Goal: Check status: Check status

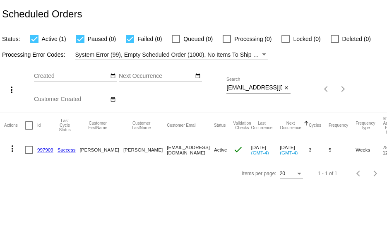
click at [38, 148] on link "997909" at bounding box center [45, 149] width 16 height 5
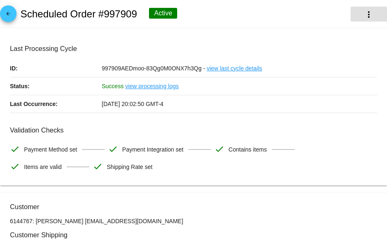
click at [364, 12] on mat-icon "more_vert" at bounding box center [369, 15] width 10 height 10
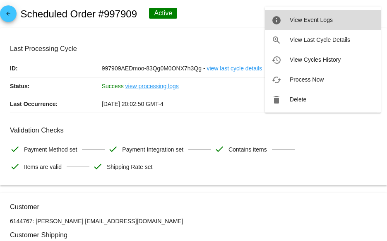
click at [296, 22] on span "View Event Logs" at bounding box center [311, 20] width 43 height 7
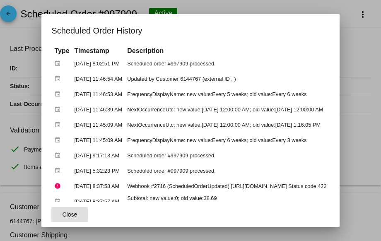
click at [62, 219] on button "Close" at bounding box center [69, 214] width 36 height 15
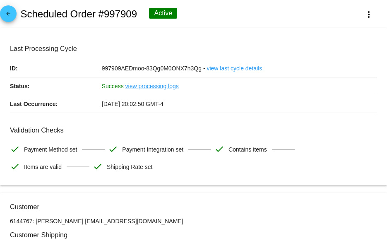
click at [15, 14] on link "arrow_back" at bounding box center [8, 13] width 17 height 17
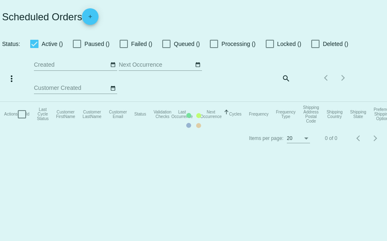
checkbox input "true"
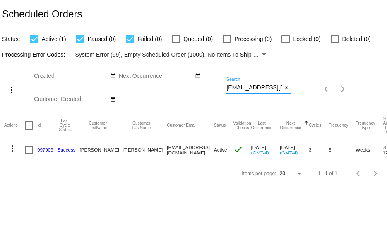
scroll to position [0, 10]
drag, startPoint x: 227, startPoint y: 88, endPoint x: 317, endPoint y: 93, distance: 89.6
click at [303, 89] on div "more_vert Oct Jan Feb Mar [DATE]" at bounding box center [193, 86] width 387 height 53
paste input "sheilamiskeis@gmail"
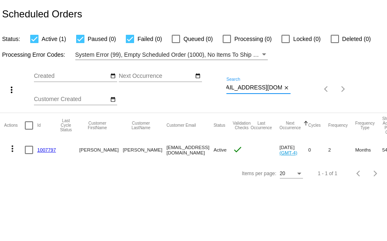
type input "sheilamiskeis@gmail.com"
click at [53, 148] on link "1007797" at bounding box center [46, 149] width 19 height 5
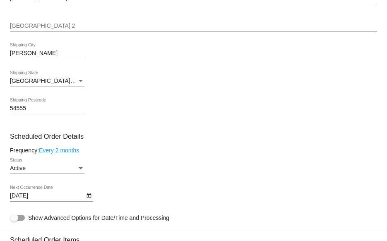
scroll to position [331, 0]
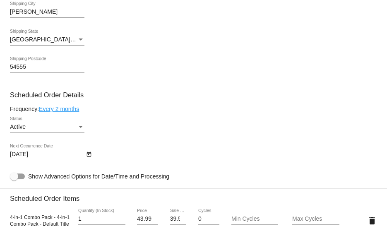
click at [88, 156] on icon "Open calendar" at bounding box center [89, 154] width 5 height 5
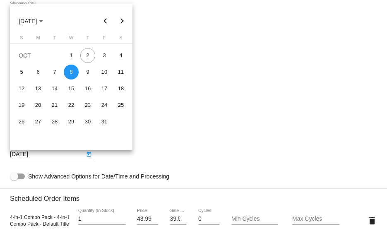
click at [122, 19] on button "Next month" at bounding box center [122, 21] width 17 height 17
click at [38, 87] on div "10" at bounding box center [38, 88] width 15 height 15
type input "11/10/2025"
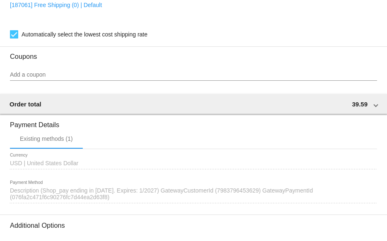
scroll to position [714, 0]
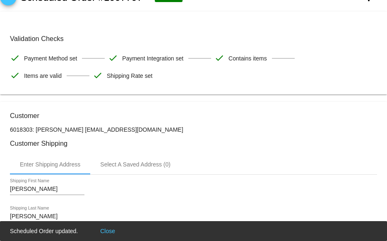
scroll to position [0, 0]
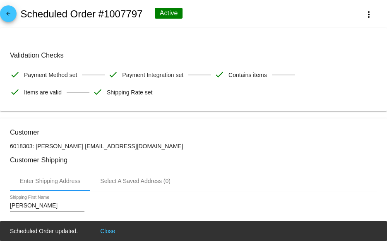
click at [11, 15] on mat-icon "arrow_back" at bounding box center [8, 16] width 10 height 10
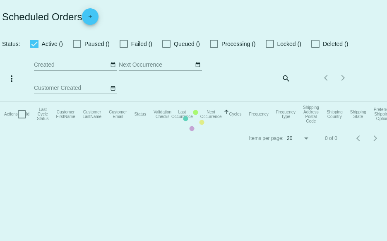
checkbox input "true"
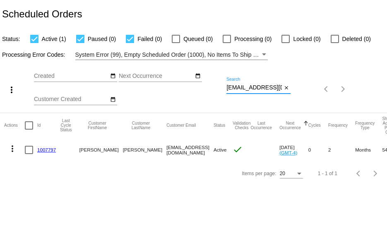
scroll to position [0, 11]
drag, startPoint x: 227, startPoint y: 88, endPoint x: 326, endPoint y: 68, distance: 100.6
click at [298, 88] on div "more_vert Oct Jan Feb Mar [DATE]" at bounding box center [193, 86] width 387 height 53
paste input "lynnfowler711"
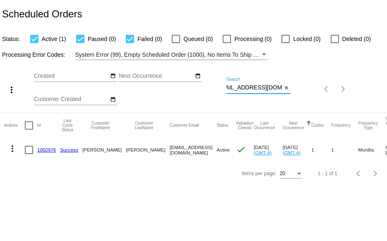
type input "lynnfowler711@gmail.com"
click at [48, 150] on link "1002976" at bounding box center [46, 149] width 19 height 5
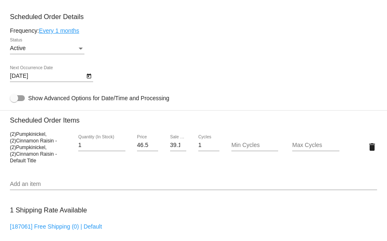
scroll to position [539, 0]
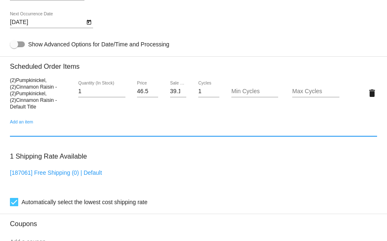
click at [136, 131] on input "Add an item" at bounding box center [194, 130] width 368 height 7
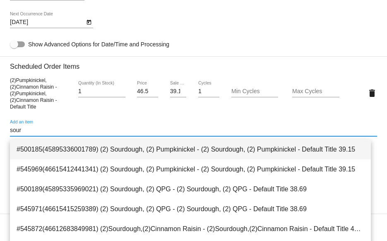
type input "sour"
click at [135, 155] on span "#500185(45895336001789) (2) Sourdough, (2) Pumpkinickel - (2) Sourdough, (2) Pu…" at bounding box center [191, 150] width 348 height 20
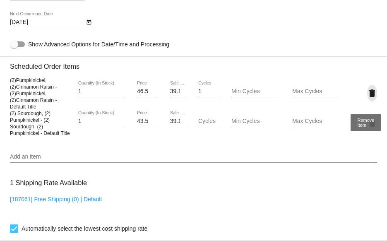
click at [369, 95] on mat-icon "delete" at bounding box center [373, 93] width 10 height 10
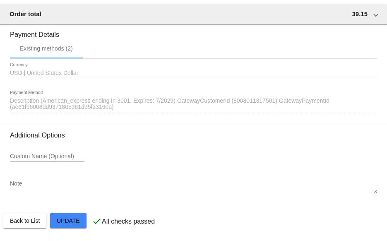
scroll to position [794, 0]
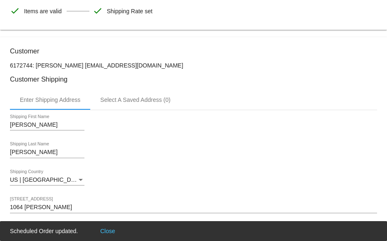
scroll to position [7, 0]
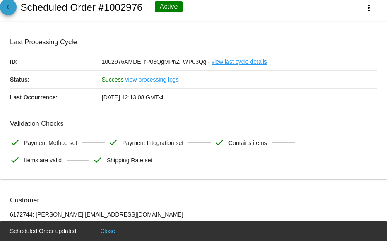
click at [4, 7] on mat-icon "arrow_back" at bounding box center [8, 9] width 10 height 10
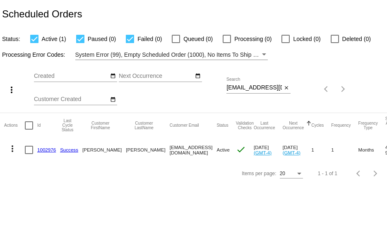
click at [44, 149] on link "1002976" at bounding box center [46, 149] width 19 height 5
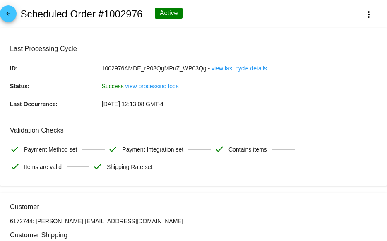
click at [5, 16] on mat-icon "arrow_back" at bounding box center [8, 16] width 10 height 10
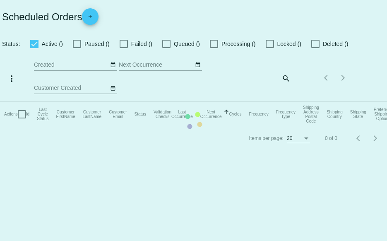
checkbox input "true"
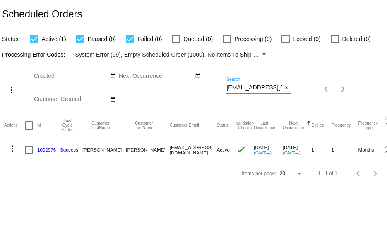
scroll to position [0, 12]
drag, startPoint x: 227, startPoint y: 87, endPoint x: 298, endPoint y: 92, distance: 71.9
click at [298, 92] on div "more_vert Oct Jan Feb Mar [DATE]" at bounding box center [193, 86] width 387 height 53
paste input "sierrajohns"
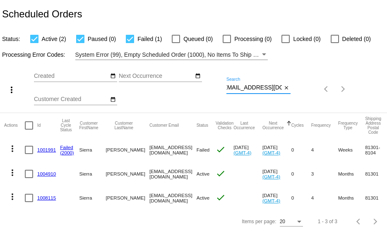
type input "sierrajohns@gmail.com"
click at [41, 172] on link "1004910" at bounding box center [46, 173] width 19 height 5
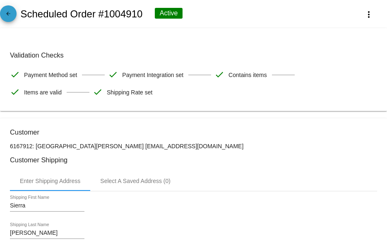
click at [12, 18] on mat-icon "arrow_back" at bounding box center [8, 16] width 10 height 10
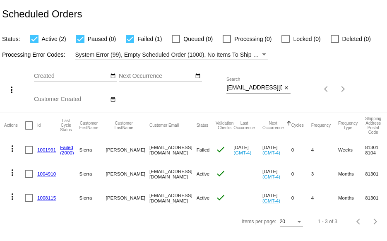
click at [46, 197] on link "1008115" at bounding box center [46, 197] width 19 height 5
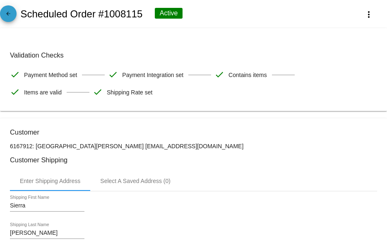
click at [4, 9] on span "arrow_back" at bounding box center [8, 15] width 10 height 20
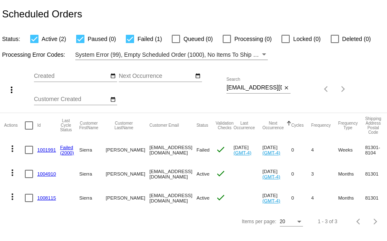
click at [48, 150] on link "1001991" at bounding box center [46, 149] width 19 height 5
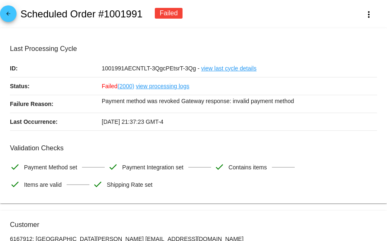
click at [9, 14] on mat-icon "arrow_back" at bounding box center [8, 16] width 10 height 10
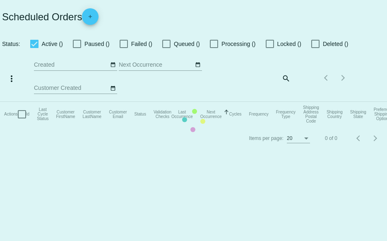
checkbox input "true"
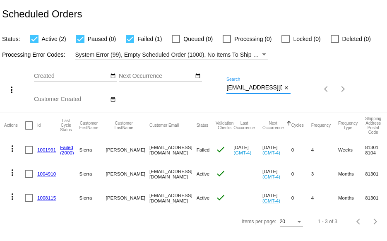
scroll to position [0, 5]
click at [322, 88] on div "more_vert Oct Jan Feb Mar [DATE]" at bounding box center [193, 86] width 387 height 53
paste input "rdennis@weatherhillsgroup"
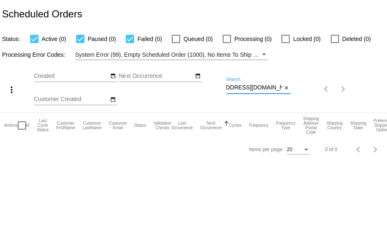
type input "rdennis@weatherhillsgroup.com"
drag, startPoint x: 227, startPoint y: 87, endPoint x: 304, endPoint y: 88, distance: 76.7
click at [304, 88] on div "more_vert Oct Jan Feb Mar [DATE]" at bounding box center [193, 86] width 387 height 53
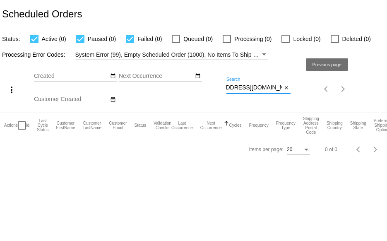
paste input "hkhendricks@protonmail"
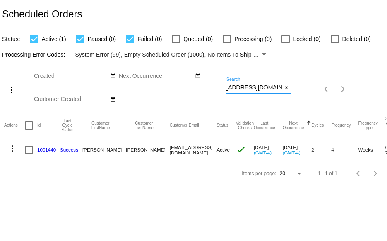
type input "[EMAIL_ADDRESS][DOMAIN_NAME]"
click at [44, 149] on link "1001440" at bounding box center [46, 149] width 19 height 5
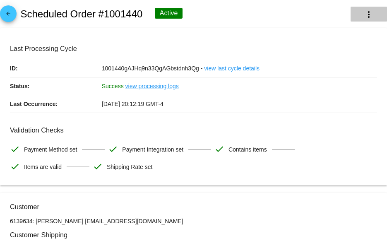
click at [366, 12] on mat-icon "more_vert" at bounding box center [369, 15] width 10 height 10
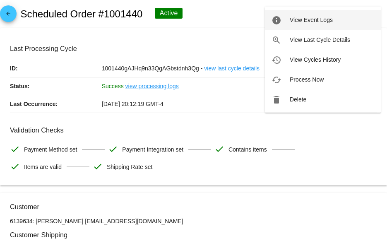
click at [316, 19] on span "View Event Logs" at bounding box center [311, 20] width 43 height 7
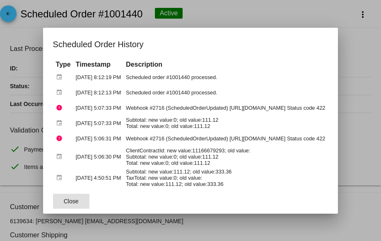
click at [261, 15] on div at bounding box center [190, 120] width 381 height 241
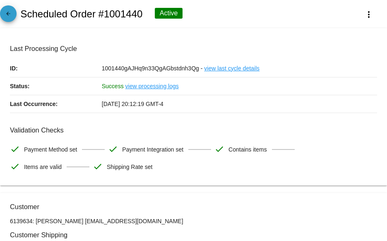
click at [5, 16] on mat-icon "arrow_back" at bounding box center [8, 16] width 10 height 10
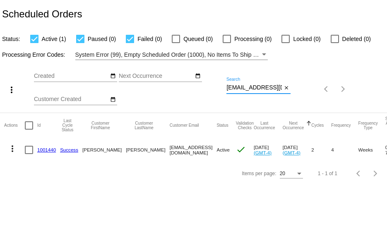
scroll to position [0, 21]
drag, startPoint x: 227, startPoint y: 86, endPoint x: 325, endPoint y: 92, distance: 98.8
click at [321, 99] on div "more_vert Oct Jan Feb Mar [DATE]" at bounding box center [193, 86] width 387 height 53
click at [49, 149] on link "1001440" at bounding box center [46, 149] width 19 height 5
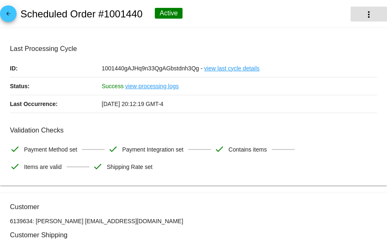
click at [373, 13] on button "more_vert" at bounding box center [369, 14] width 36 height 15
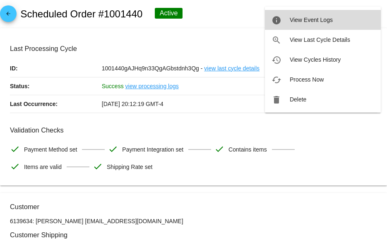
click at [293, 23] on span "View Event Logs" at bounding box center [311, 20] width 43 height 7
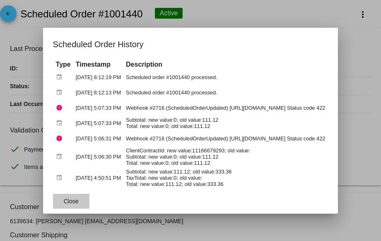
click at [64, 199] on span "Close" at bounding box center [71, 201] width 15 height 7
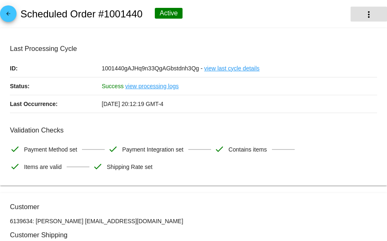
click at [357, 16] on button "more_vert" at bounding box center [369, 14] width 36 height 15
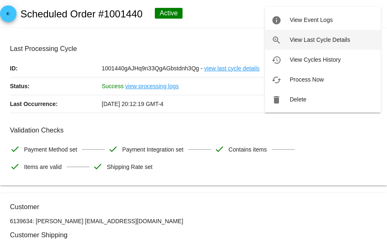
click at [300, 38] on span "View Last Cycle Details" at bounding box center [320, 39] width 60 height 7
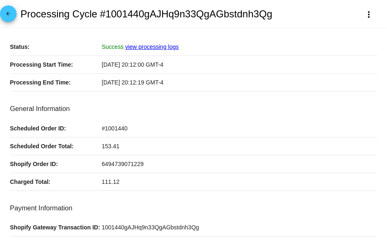
click at [156, 45] on link "view processing logs" at bounding box center [152, 47] width 53 height 7
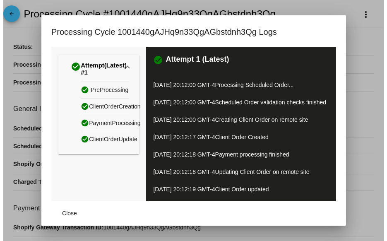
scroll to position [8, 0]
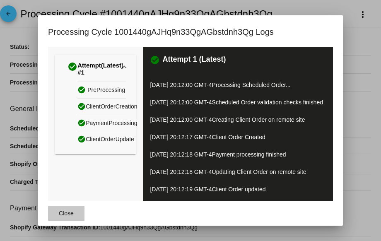
click at [63, 214] on span "Close" at bounding box center [66, 213] width 15 height 7
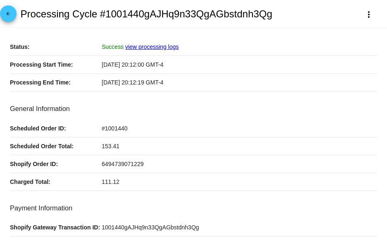
click at [12, 12] on mat-icon "arrow_back" at bounding box center [8, 16] width 10 height 10
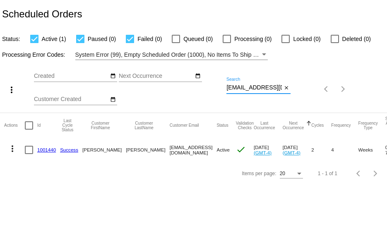
scroll to position [0, 21]
drag, startPoint x: 227, startPoint y: 87, endPoint x: 318, endPoint y: 92, distance: 91.3
click at [318, 92] on div "more_vert Oct Jan Feb Mar [DATE]" at bounding box center [193, 86] width 387 height 53
click at [48, 150] on link "1001440" at bounding box center [46, 149] width 19 height 5
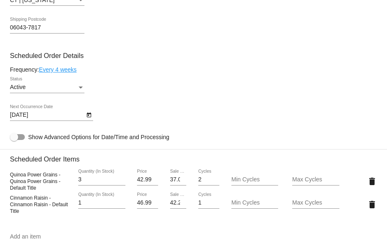
scroll to position [456, 0]
